Goal: Contribute content

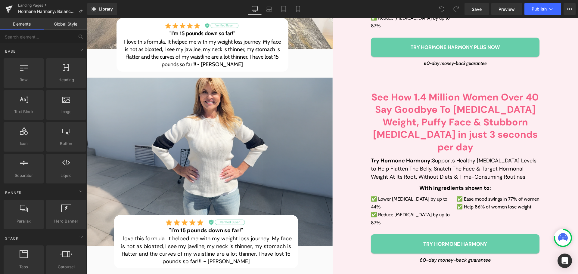
scroll to position [211, 0]
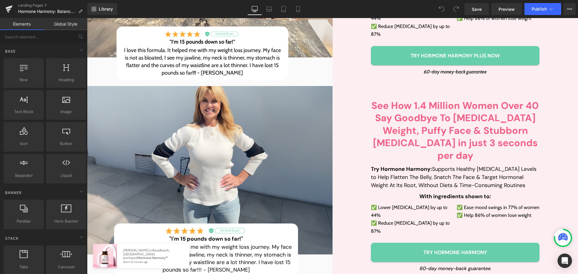
click at [298, 1] on div "Library Desktop Desktop Laptop Tablet Mobile Save Preview Publish Scheduled Vie…" at bounding box center [332, 9] width 491 height 18
click at [299, 11] on icon at bounding box center [297, 11] width 3 height 0
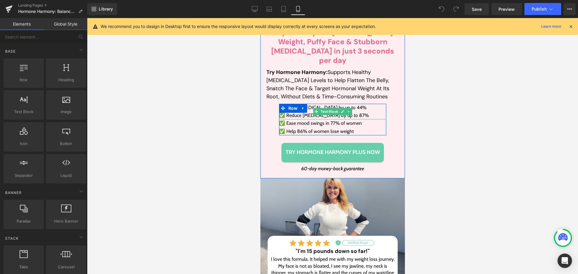
click at [311, 104] on p "✅ Lower [MEDICAL_DATA] by up to 44%" at bounding box center [332, 108] width 107 height 8
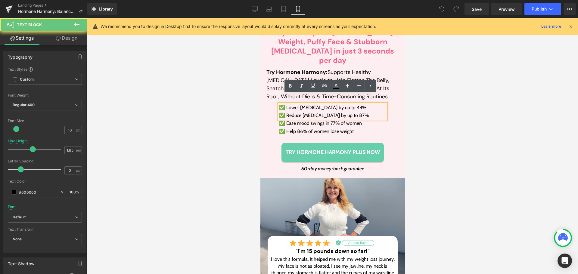
click at [289, 112] on p "✅ Reduce [MEDICAL_DATA] by up to 87%" at bounding box center [332, 116] width 107 height 8
click at [280, 104] on p "✅ Lower [MEDICAL_DATA] by up to 44%" at bounding box center [332, 108] width 107 height 8
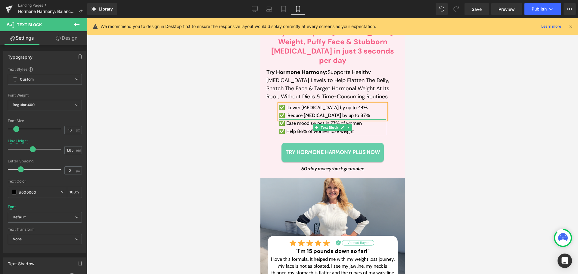
click at [294, 128] on p "✅ Help 86% of women lose weight" at bounding box center [332, 132] width 107 height 8
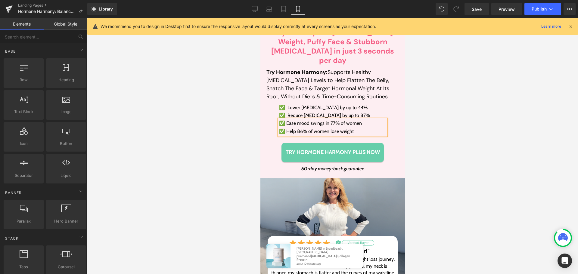
click at [457, 85] on div at bounding box center [332, 146] width 491 height 256
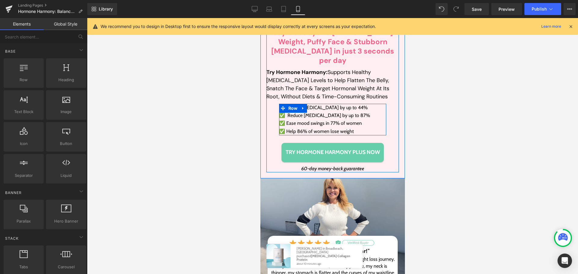
click at [319, 108] on span "Text Block" at bounding box center [329, 111] width 20 height 7
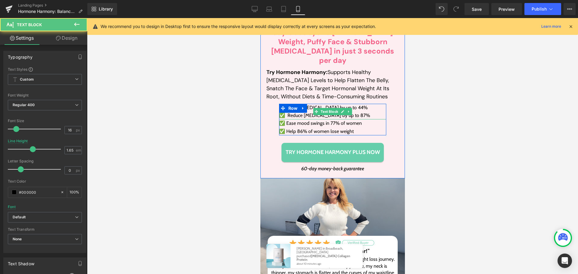
click at [291, 112] on p "✅ Reduce [MEDICAL_DATA] by up to 87%" at bounding box center [332, 116] width 107 height 8
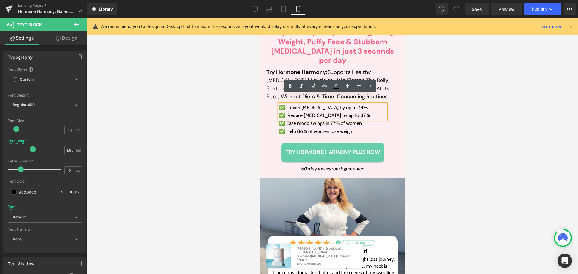
click at [287, 112] on p "✅ Reduce [MEDICAL_DATA] by up to 87%" at bounding box center [332, 116] width 107 height 8
click at [285, 112] on p "✅ Reduce [MEDICAL_DATA] by up to 87%" at bounding box center [332, 116] width 107 height 8
click at [286, 104] on p "✅ Lower [MEDICAL_DATA] by up to 44%" at bounding box center [332, 108] width 107 height 8
click at [566, 9] on button "View Live Page View with current Template Save Template to Library Schedule Pub…" at bounding box center [569, 9] width 12 height 12
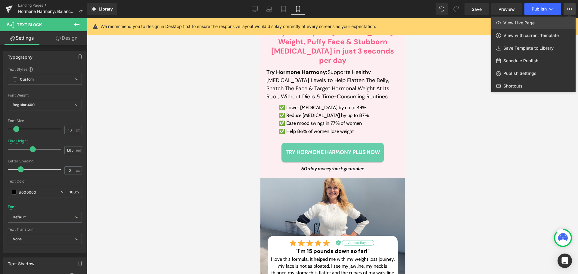
click at [547, 21] on link "View Live Page" at bounding box center [533, 23] width 84 height 13
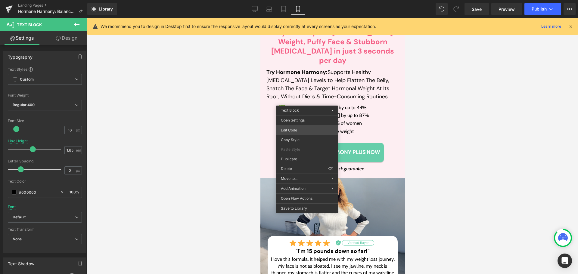
click at [288, 0] on div "Text Block You are previewing how the will restyle your page. You can not edit …" at bounding box center [289, 0] width 578 height 0
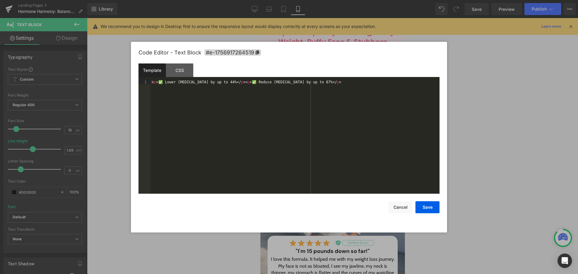
click at [165, 81] on div "< p > ✅ Lower [MEDICAL_DATA] by up to 44% </ p > < p > ✅ Reduce [MEDICAL_DATA] …" at bounding box center [294, 141] width 289 height 122
click at [163, 85] on div "< p > ✅ Lower [MEDICAL_DATA] by up to 44% </ p > < p > ✅ Reduce [MEDICAL_DATA] …" at bounding box center [294, 141] width 289 height 122
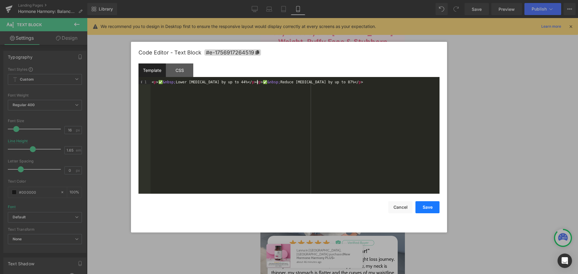
click at [424, 207] on button "Save" at bounding box center [427, 207] width 24 height 12
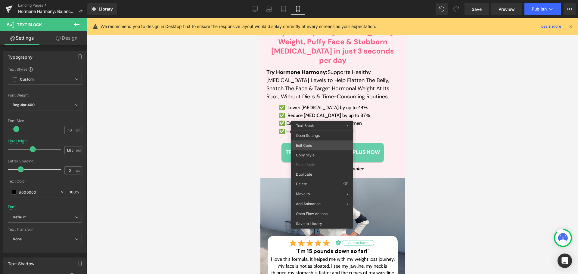
click at [311, 0] on div "Text Block You are previewing how the will restyle your page. You can not edit …" at bounding box center [289, 0] width 578 height 0
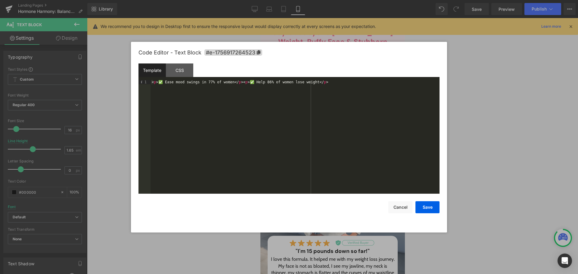
click at [161, 82] on div "< p > ✅ Ease mood swings in 77% of women </ p > < p > ✅ Help 86% of women lose …" at bounding box center [294, 141] width 289 height 122
click at [259, 84] on div "< p > ✅ &nbsp; Ease mood swings in 77% of women </ p > < p > ✅ Help 86% of wome…" at bounding box center [294, 141] width 289 height 122
click at [427, 208] on button "Save" at bounding box center [427, 207] width 24 height 12
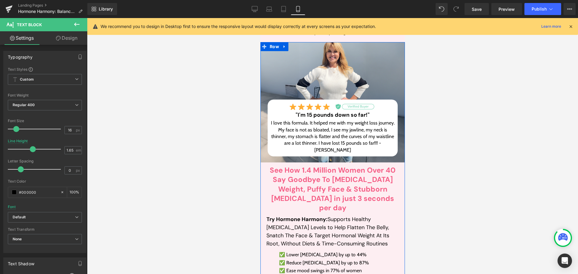
scroll to position [361, 0]
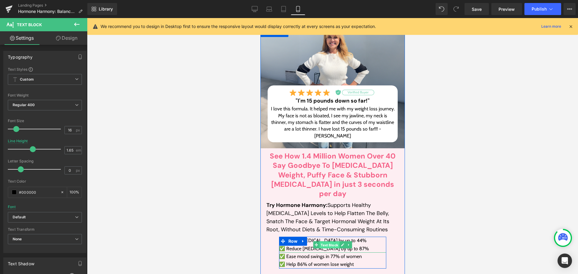
click at [325, 241] on span "Text Block" at bounding box center [329, 244] width 20 height 7
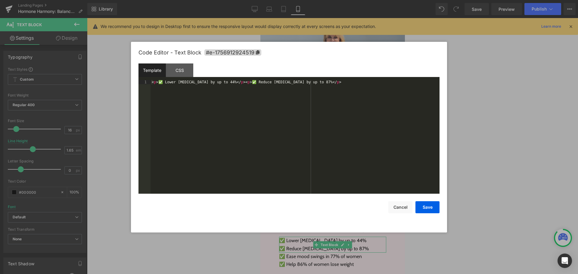
click at [312, 0] on div "Text Block You are previewing how the will restyle your page. You can not edit …" at bounding box center [289, 0] width 578 height 0
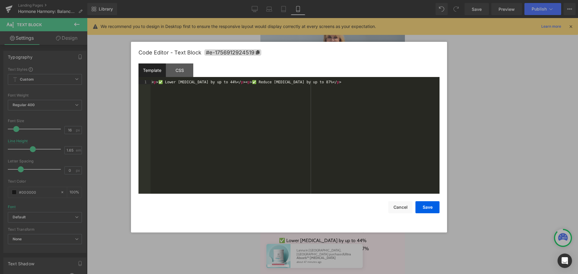
click at [161, 84] on div "< p > ✅ Lower [MEDICAL_DATA] by up to 44% </ p > < p > ✅ Reduce [MEDICAL_DATA] …" at bounding box center [294, 141] width 289 height 122
click at [429, 210] on button "Save" at bounding box center [427, 207] width 24 height 12
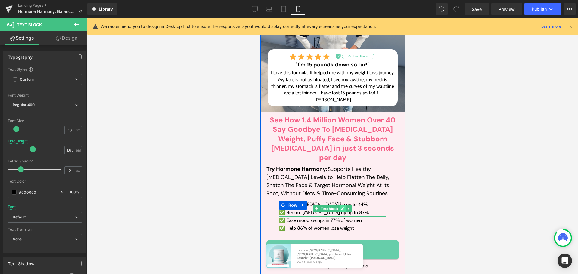
scroll to position [421, 0]
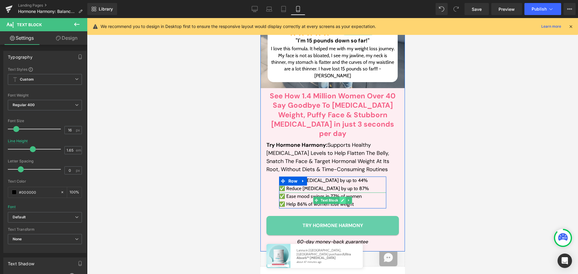
click at [342, 197] on link at bounding box center [342, 200] width 6 height 7
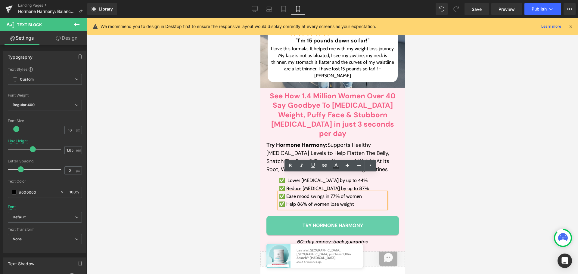
click at [324, 193] on p "✅ Ease mood swings in 77% of women" at bounding box center [332, 197] width 107 height 8
click at [187, 184] on div at bounding box center [332, 146] width 491 height 256
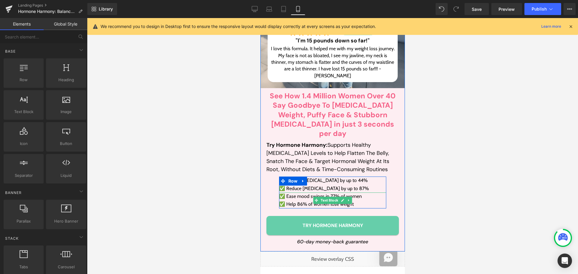
click at [339, 197] on link at bounding box center [342, 200] width 6 height 7
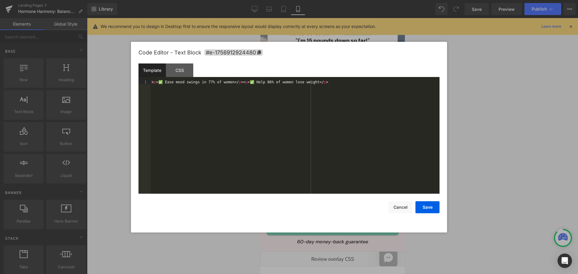
click at [307, 0] on div "Text Block You are previewing how the will restyle your page. You can not edit …" at bounding box center [289, 0] width 578 height 0
click at [161, 84] on div "< p > ✅ Ease mood swings in 77% of women </ p > < p > ✅ Help 86% of women lose …" at bounding box center [294, 141] width 289 height 122
click at [255, 82] on div "< p > ✅ &nbsp; Ease mood swings in 77% of women </ p > < p > ✅ Help 86% of wome…" at bounding box center [294, 141] width 289 height 122
click at [257, 85] on div "< p > ✅ &nbsp; Ease mood swings in 77% of women </ p > < p > ✅ Help 86% of wome…" at bounding box center [294, 141] width 289 height 122
click at [257, 82] on div "< p > ✅ &nbsp; Ease mood swings in 77% of women </ p > < p > ✅ Help 86% of wome…" at bounding box center [294, 141] width 289 height 122
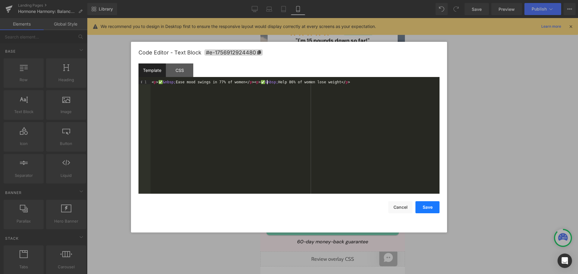
click at [432, 206] on button "Save" at bounding box center [427, 207] width 24 height 12
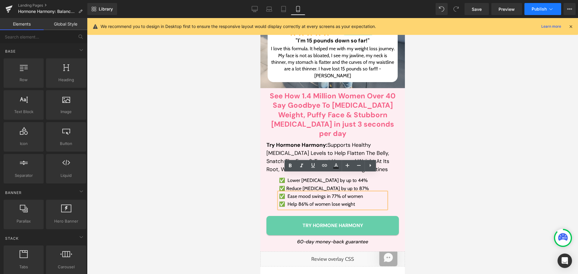
click at [540, 7] on span "Publish" at bounding box center [539, 9] width 15 height 5
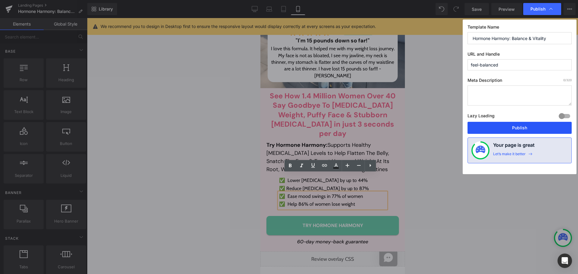
click at [530, 129] on button "Publish" at bounding box center [519, 128] width 104 height 12
